Goal: Information Seeking & Learning: Check status

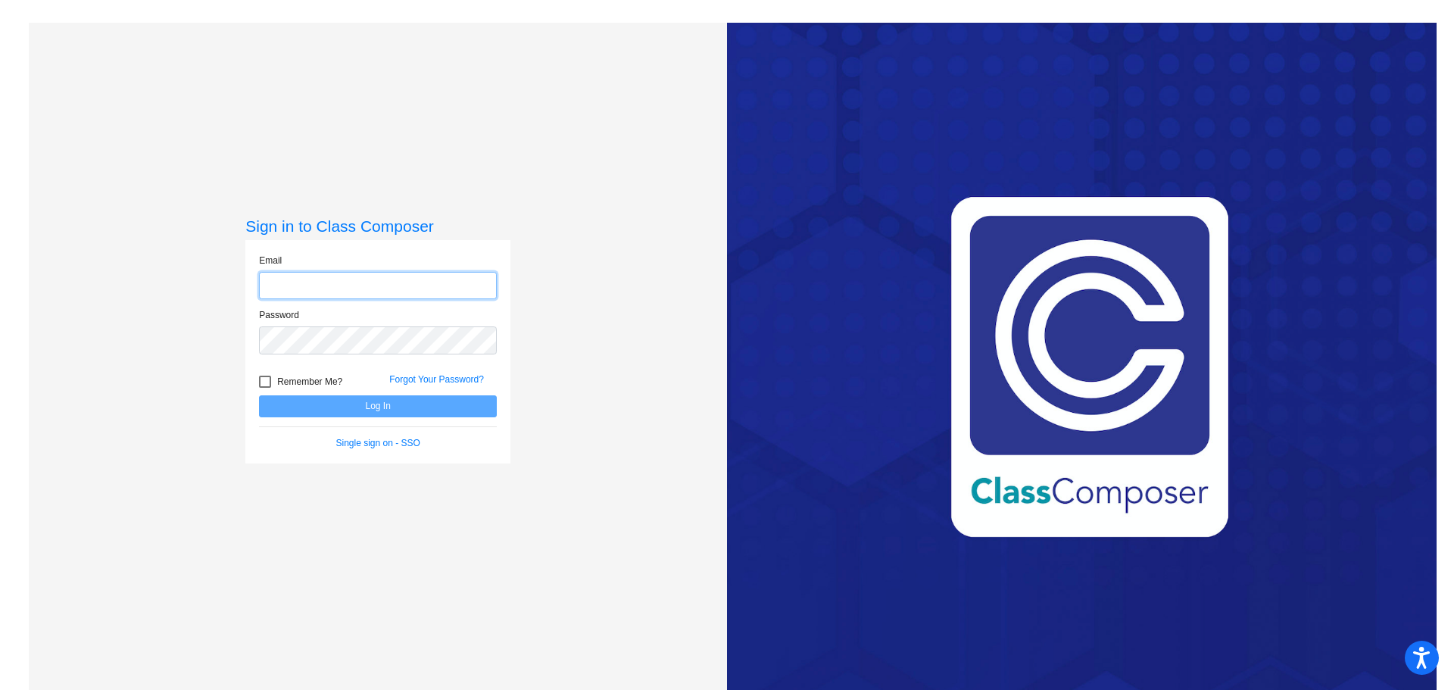
type input "[EMAIL_ADDRESS][DOMAIN_NAME]"
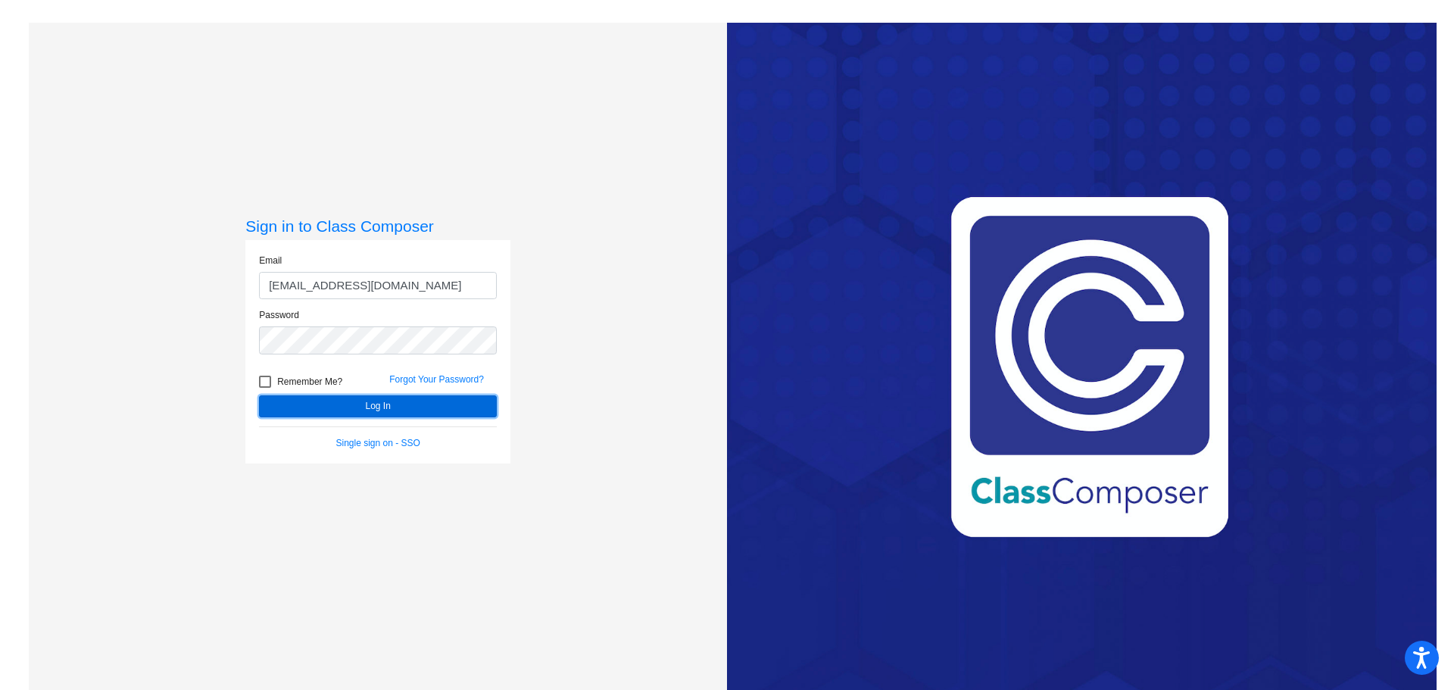
click at [401, 404] on button "Log In" at bounding box center [378, 406] width 238 height 22
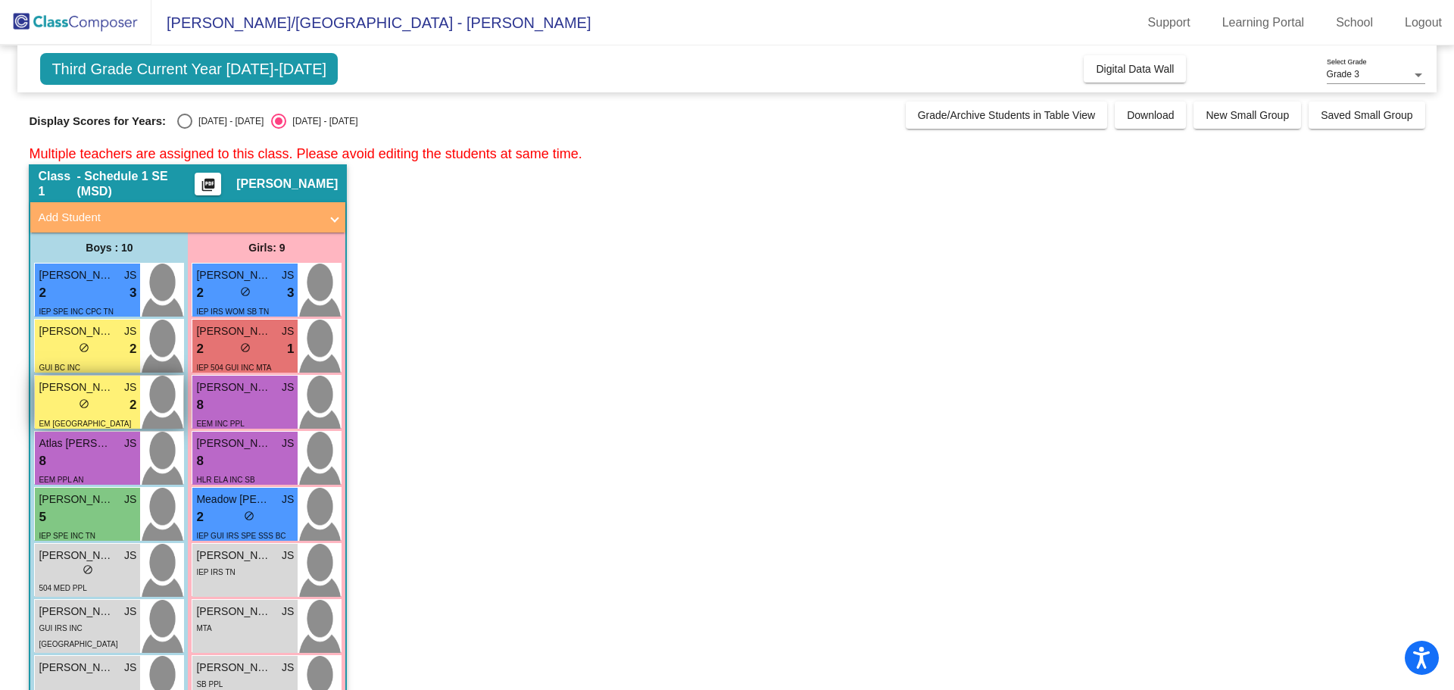
click at [99, 388] on span "[PERSON_NAME]" at bounding box center [77, 387] width 76 height 16
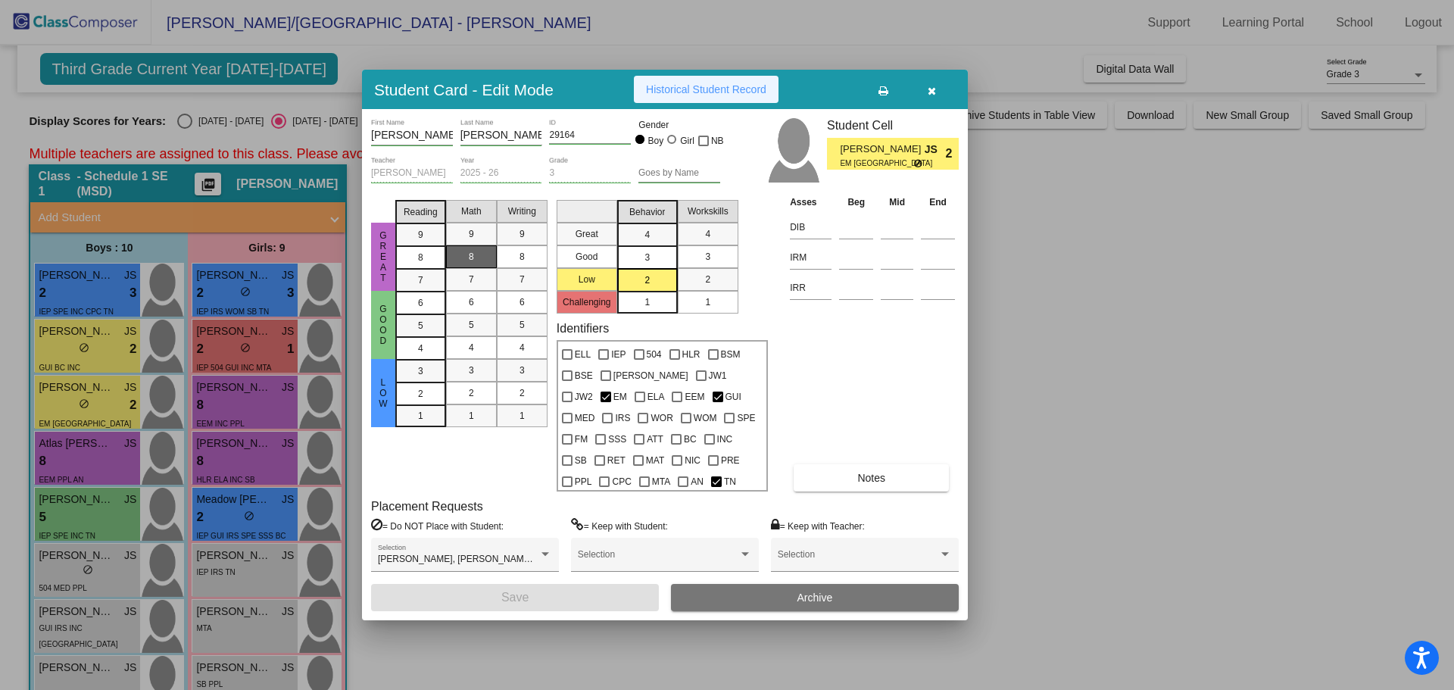
click at [734, 88] on span "Historical Student Record" at bounding box center [706, 89] width 120 height 12
click at [932, 94] on icon "button" at bounding box center [932, 91] width 8 height 11
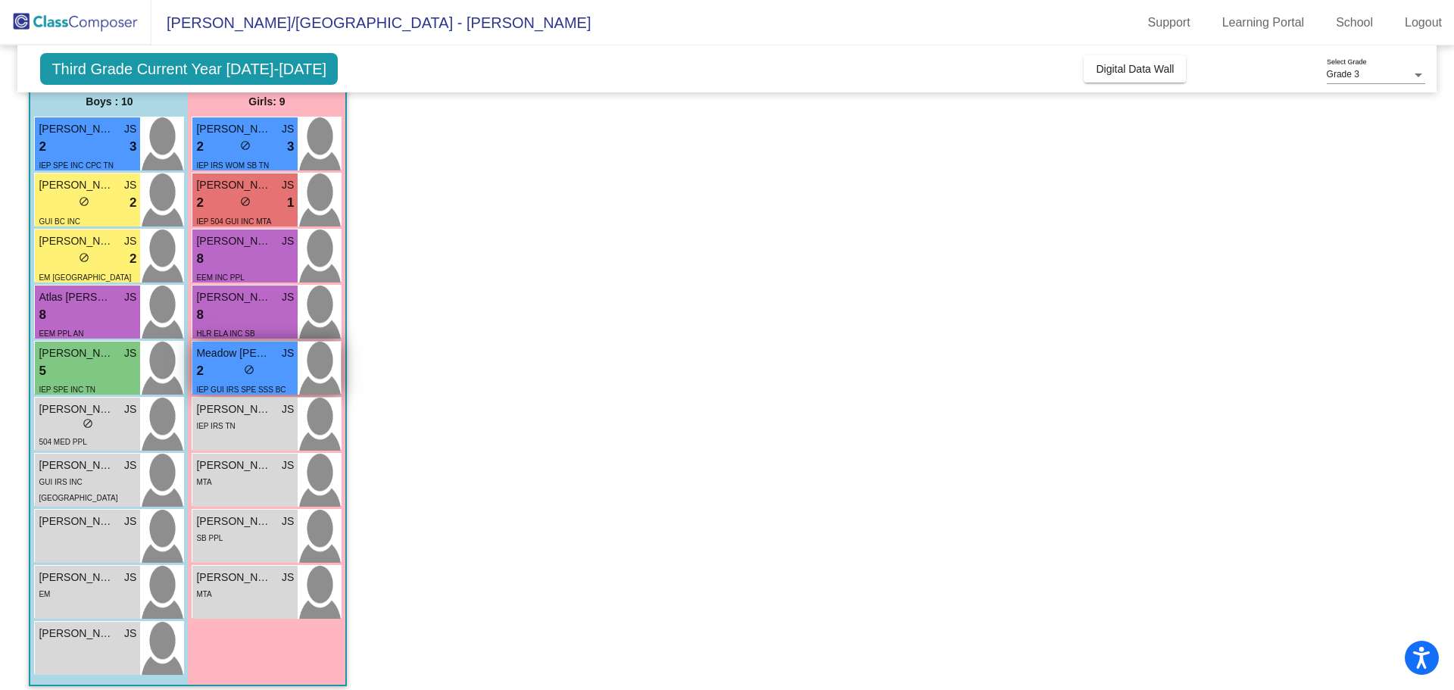
scroll to position [151, 0]
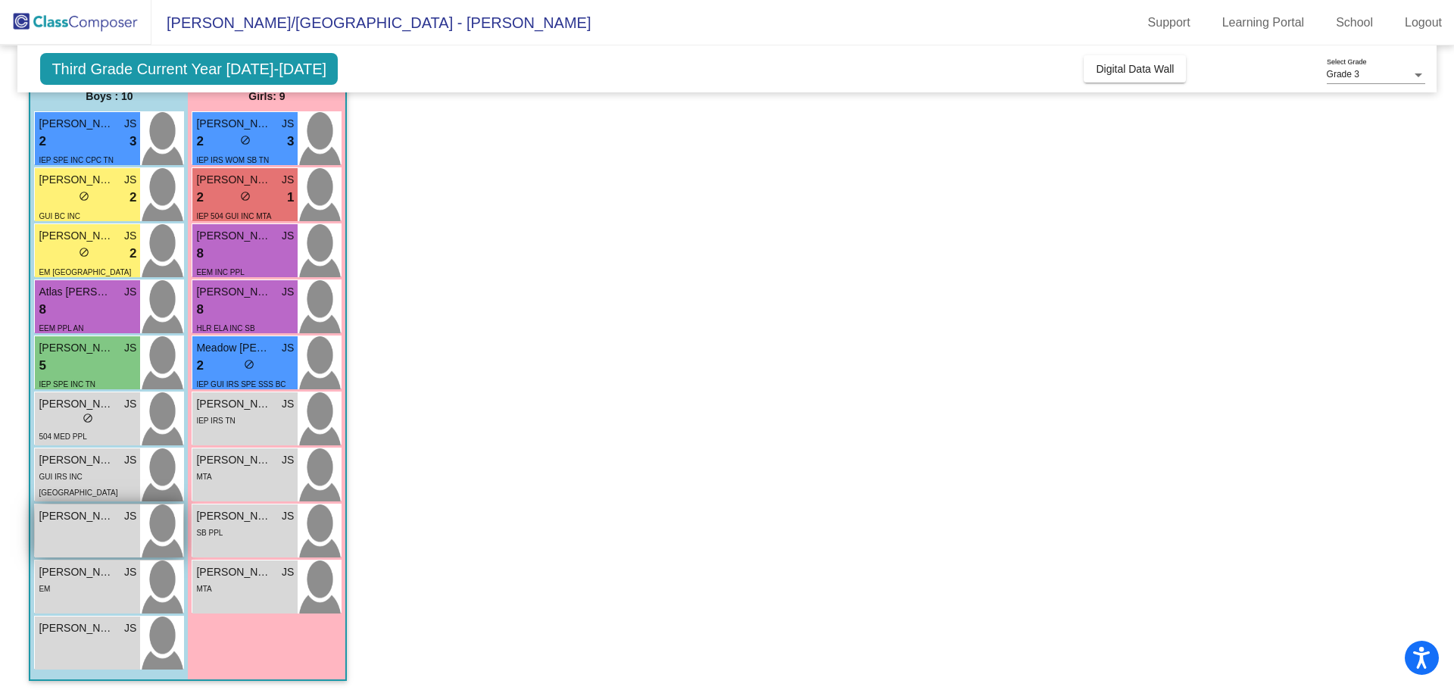
click at [82, 516] on span "[PERSON_NAME]" at bounding box center [77, 516] width 76 height 16
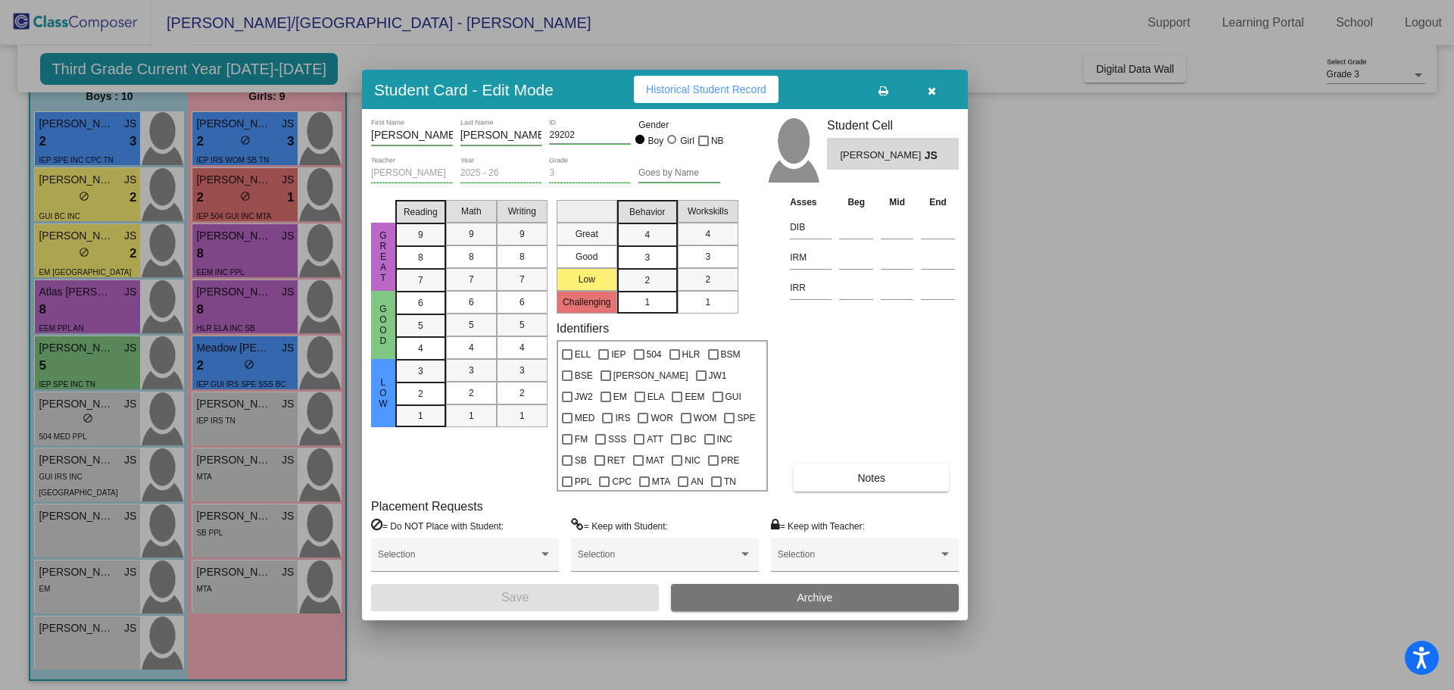
click at [729, 100] on button "Historical Student Record" at bounding box center [706, 89] width 145 height 27
click at [679, 95] on span "Historical Student Record" at bounding box center [706, 89] width 120 height 12
click at [929, 92] on icon "button" at bounding box center [932, 91] width 8 height 11
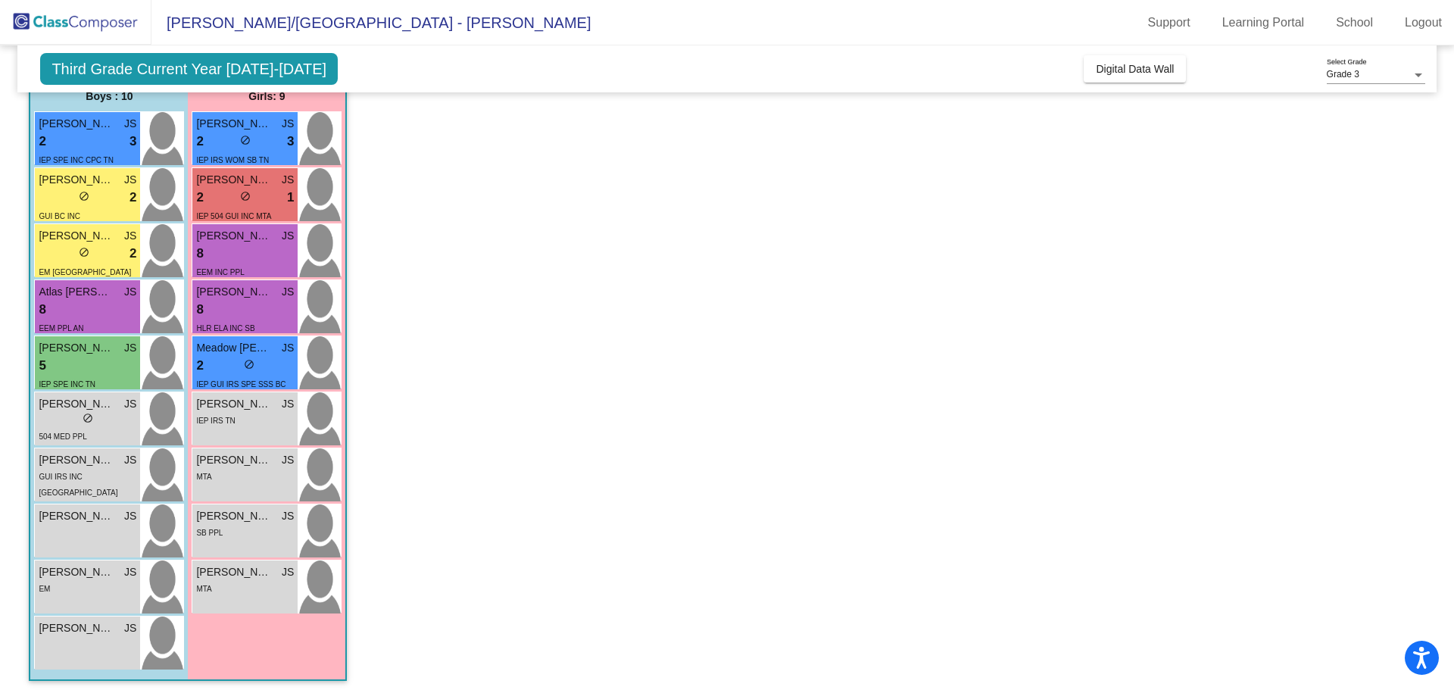
click at [267, 61] on span "Third Grade Current Year [DATE]-[DATE]" at bounding box center [189, 69] width 298 height 32
click at [208, 64] on span "Third Grade Current Year [DATE]-[DATE]" at bounding box center [189, 69] width 298 height 32
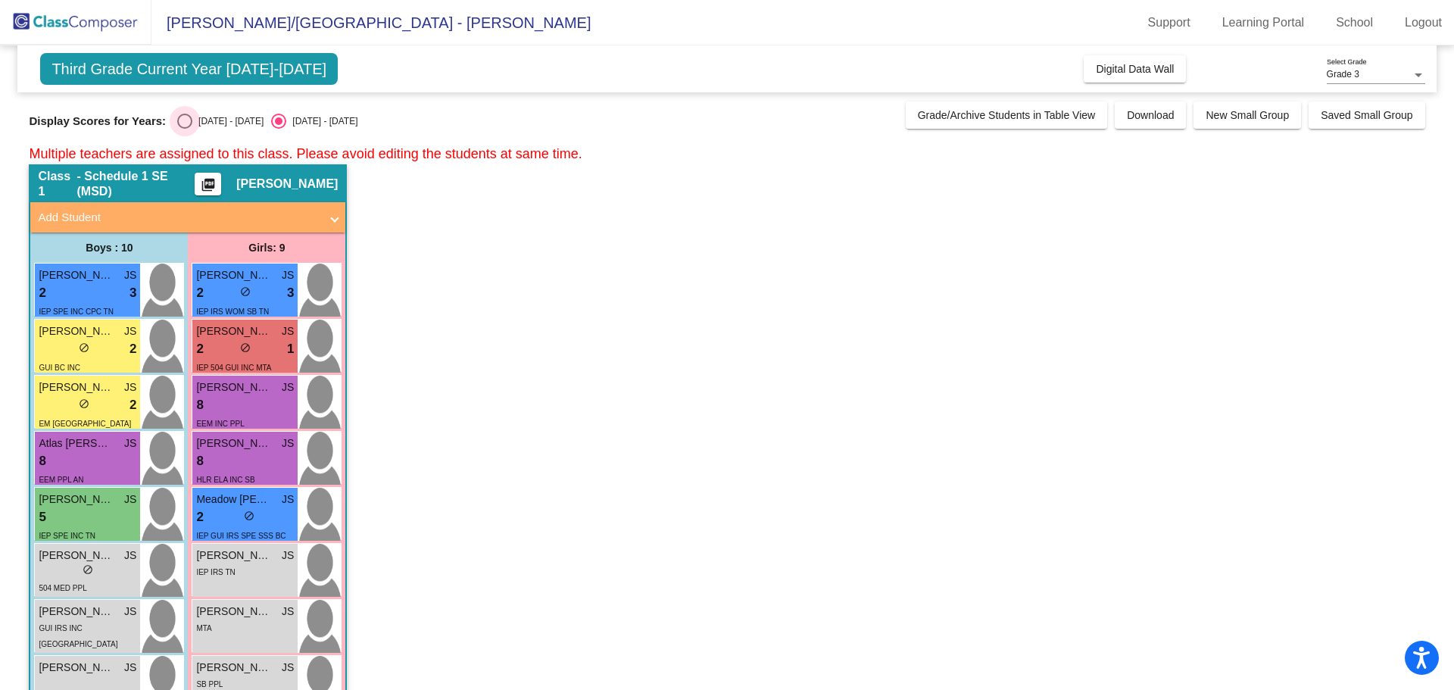
click at [189, 120] on div "Select an option" at bounding box center [184, 121] width 15 height 15
click at [185, 129] on input "[DATE] - [DATE]" at bounding box center [184, 129] width 1 height 1
radio input "true"
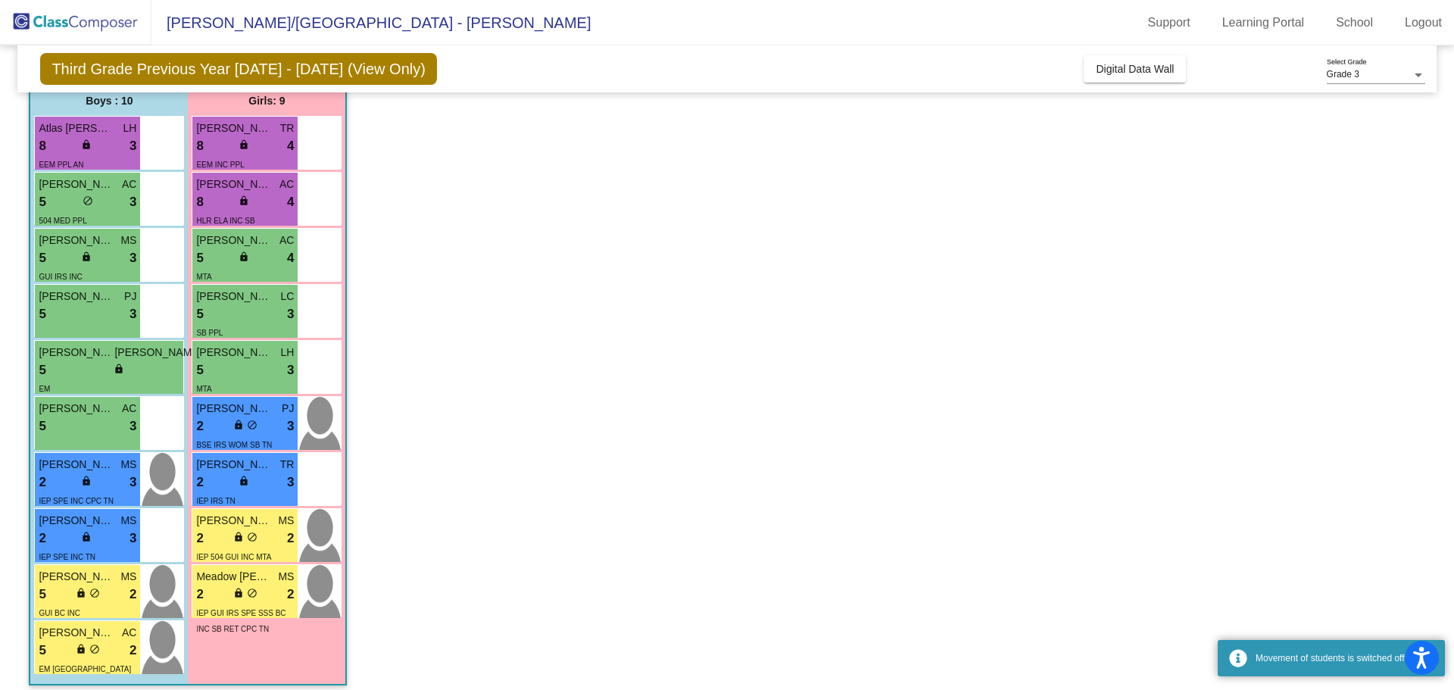
scroll to position [158, 0]
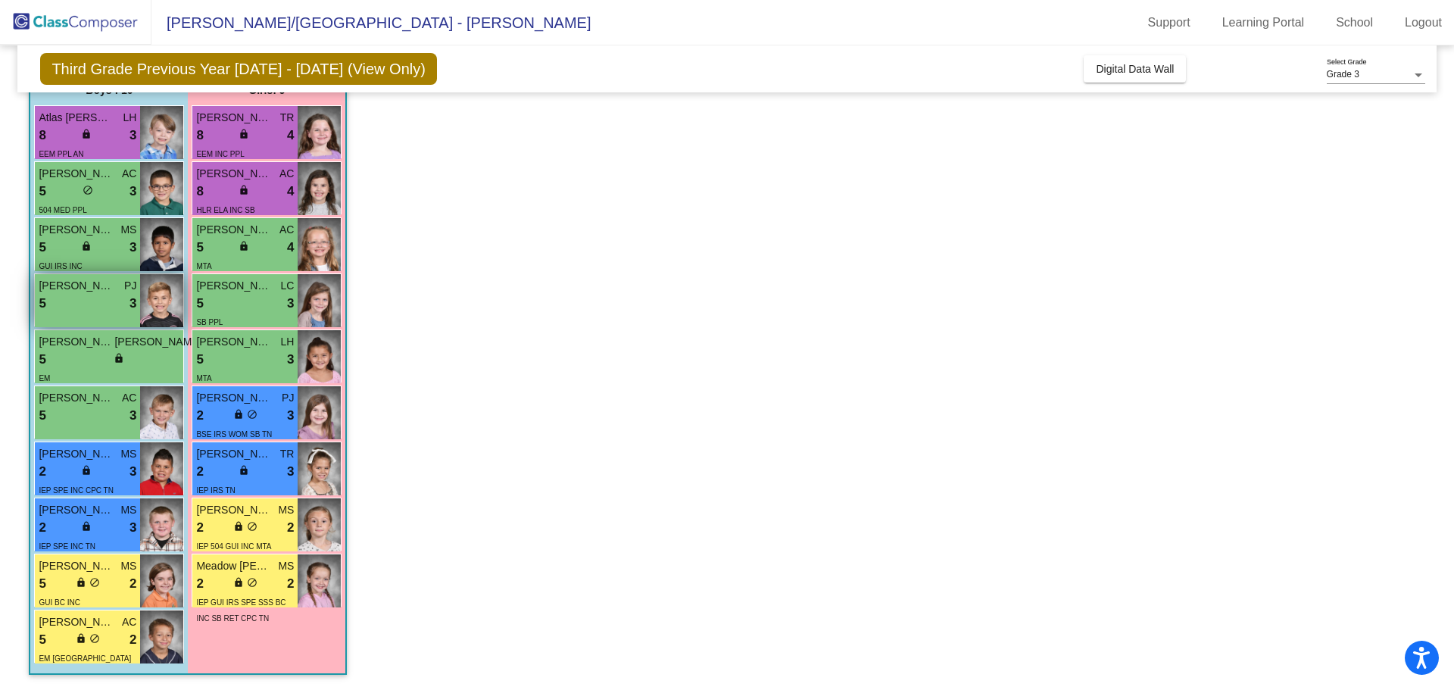
click at [71, 282] on span "[PERSON_NAME]" at bounding box center [77, 286] width 76 height 16
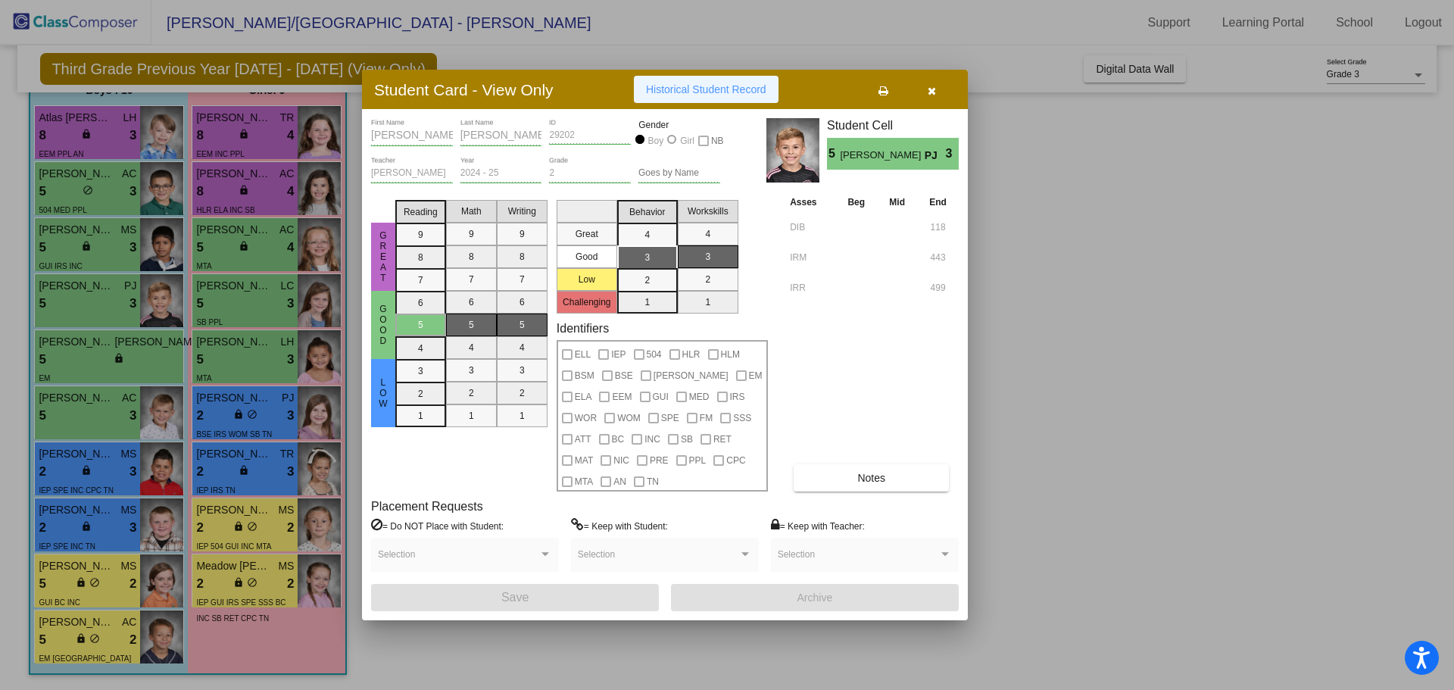
click at [722, 86] on span "Historical Student Record" at bounding box center [706, 89] width 120 height 12
